Goal: Transaction & Acquisition: Purchase product/service

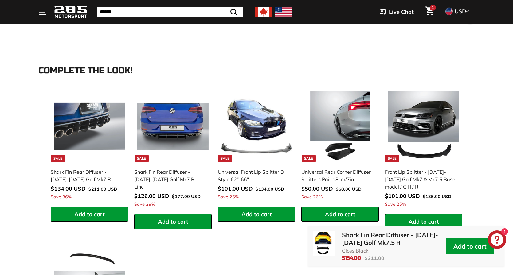
scroll to position [824, 0]
